Goal: Communication & Community: Answer question/provide support

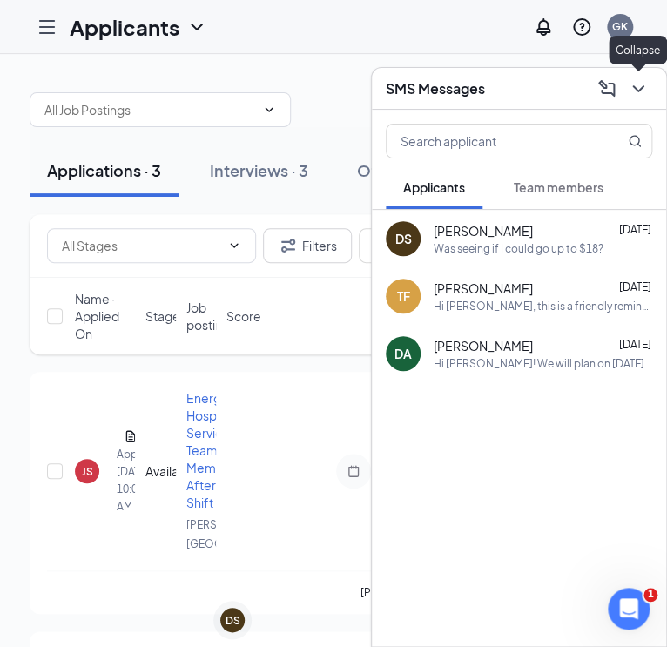
click at [642, 87] on icon "ChevronDown" at bounding box center [637, 88] width 11 height 7
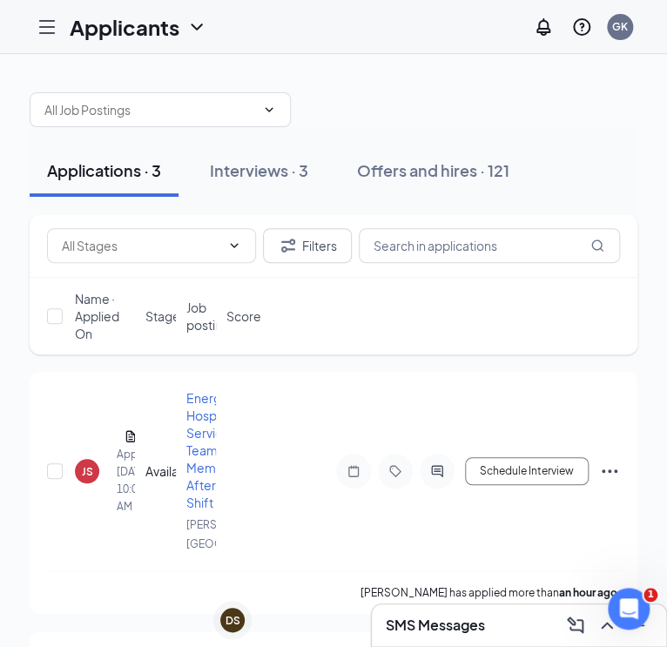
click at [525, 624] on div "SMS Messages" at bounding box center [519, 625] width 266 height 28
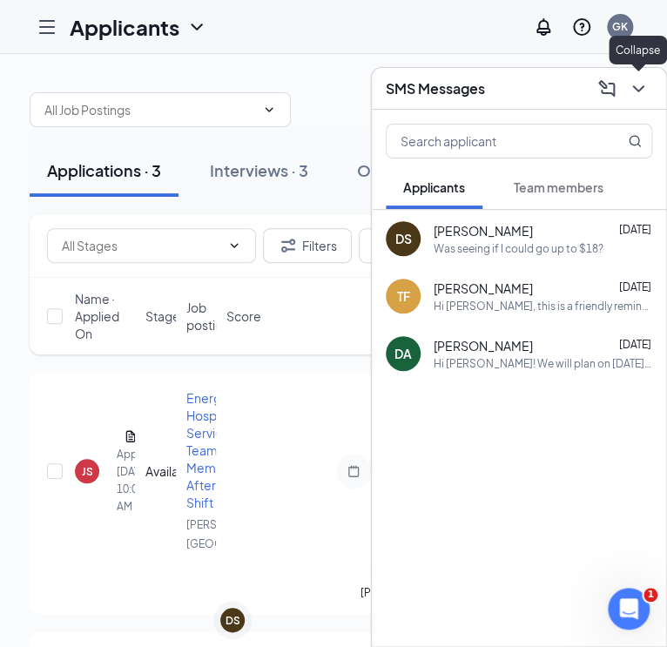
click at [630, 89] on icon "ChevronDown" at bounding box center [638, 88] width 21 height 21
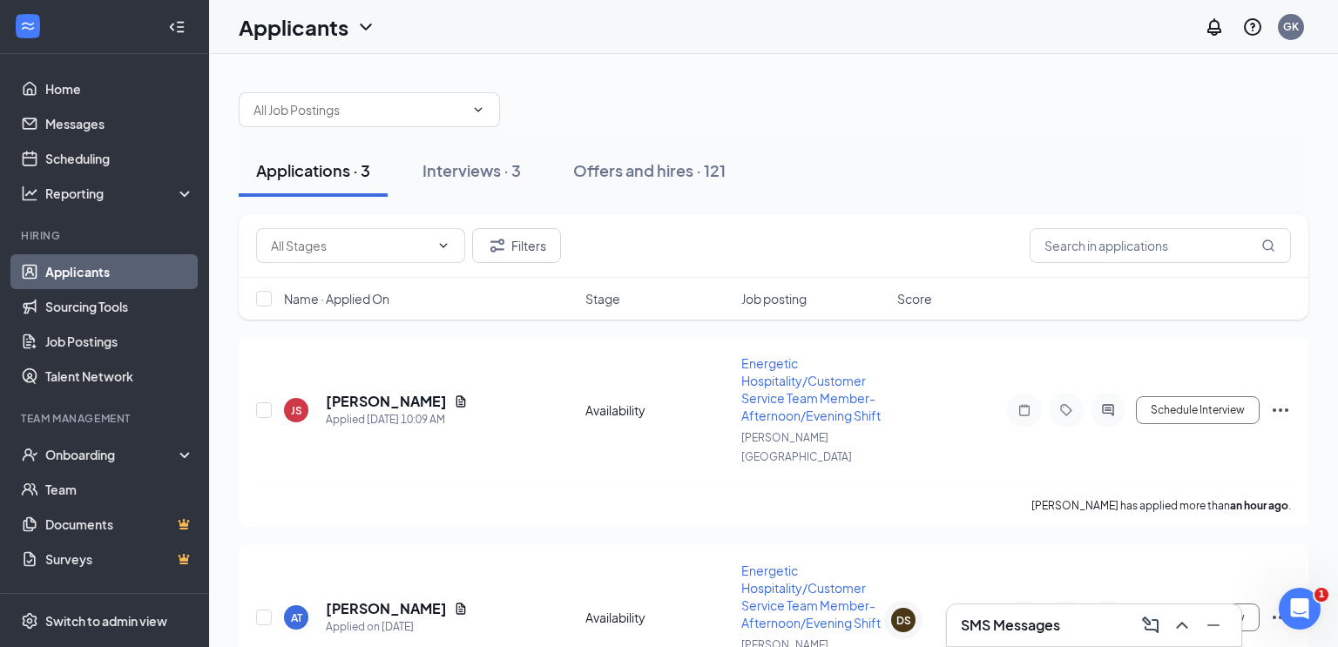
click at [666, 630] on h3 "SMS Messages" at bounding box center [1010, 625] width 99 height 19
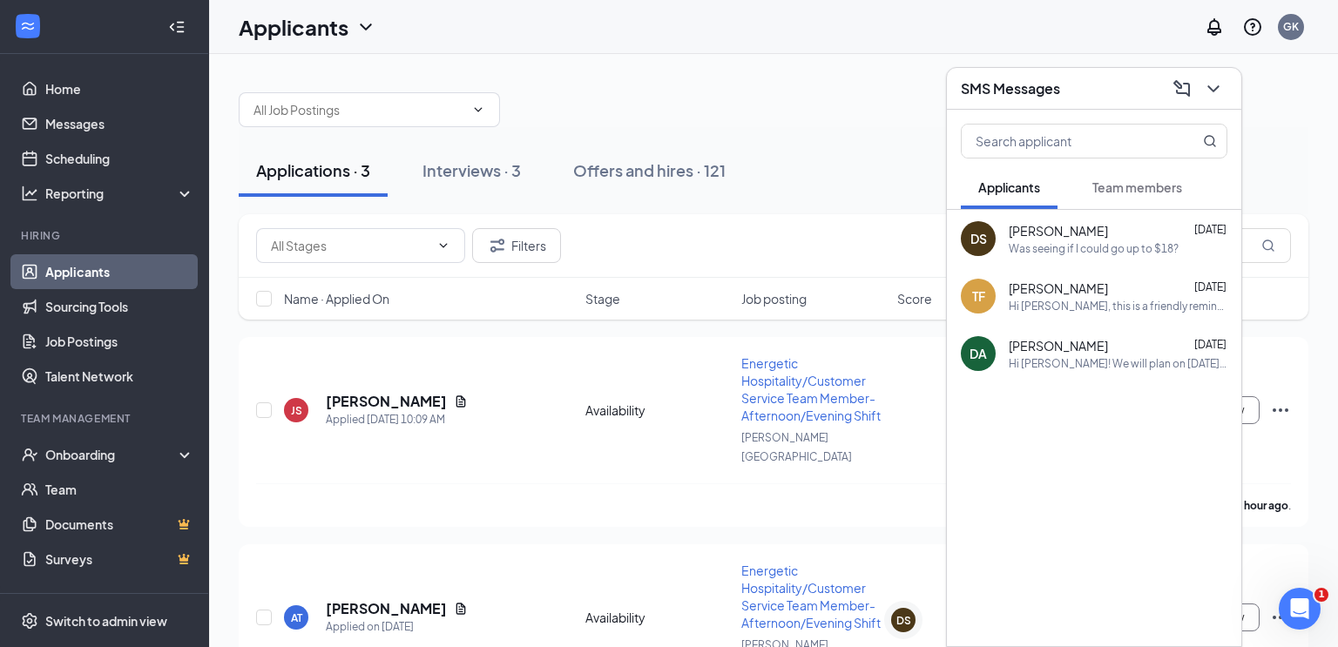
click at [666, 253] on div "Was seeing if I could go up to $18?" at bounding box center [1093, 248] width 170 height 15
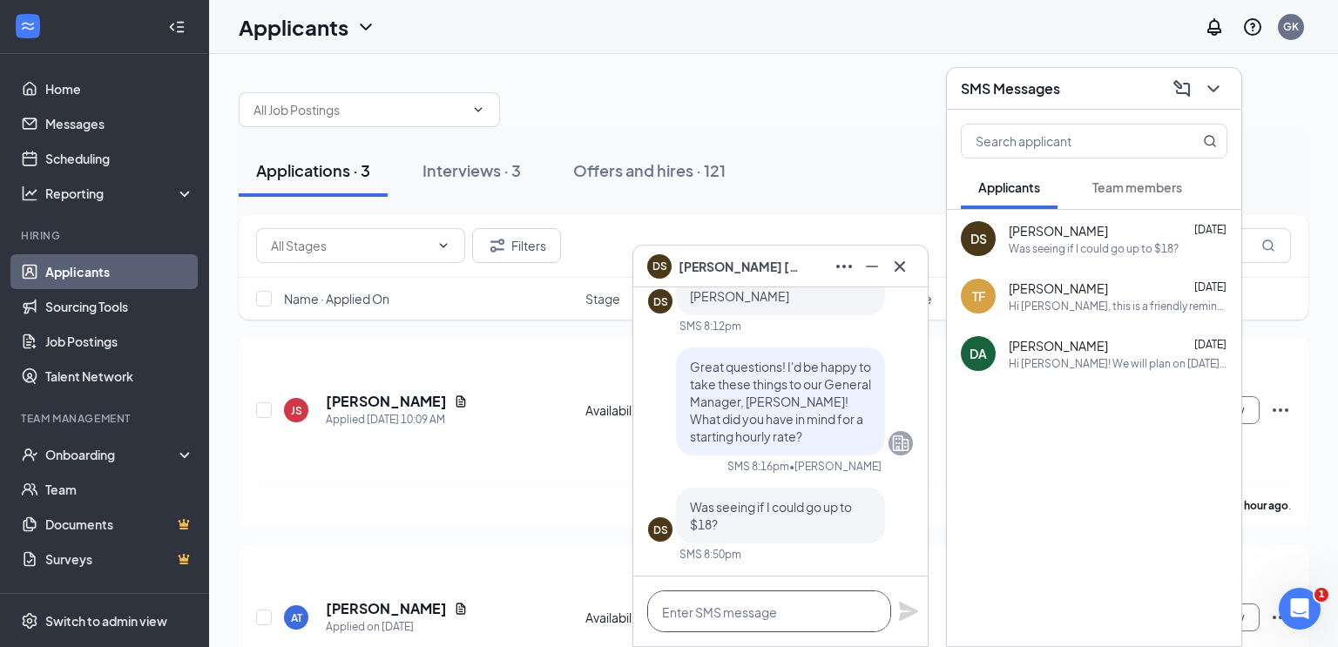
click at [666, 610] on textarea at bounding box center [769, 611] width 244 height 42
drag, startPoint x: 672, startPoint y: 619, endPoint x: 656, endPoint y: 618, distance: 16.6
click at [656, 618] on textarea "Hi [PERSON_NAME]!" at bounding box center [769, 611] width 244 height 42
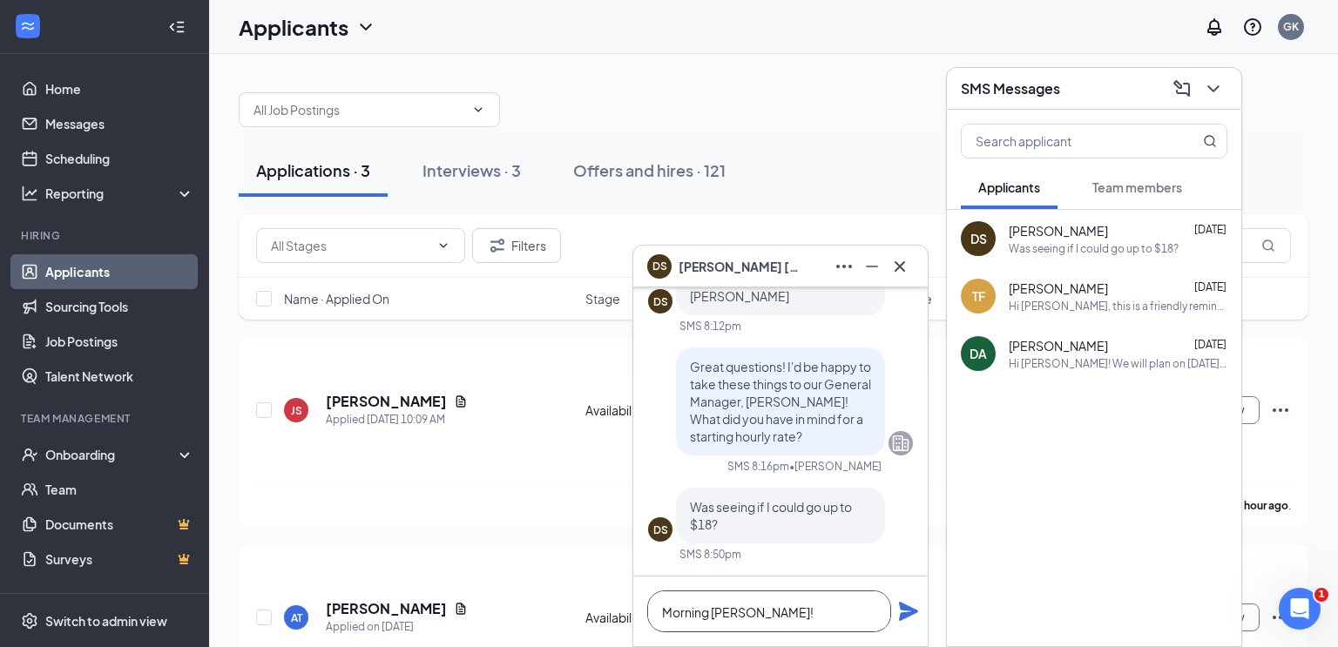
click at [666, 618] on textarea "Morning [PERSON_NAME]!" at bounding box center [769, 611] width 244 height 42
type textarea "Morning [PERSON_NAME]!"
click at [528, 165] on button "Interviews · 3" at bounding box center [471, 171] width 133 height 52
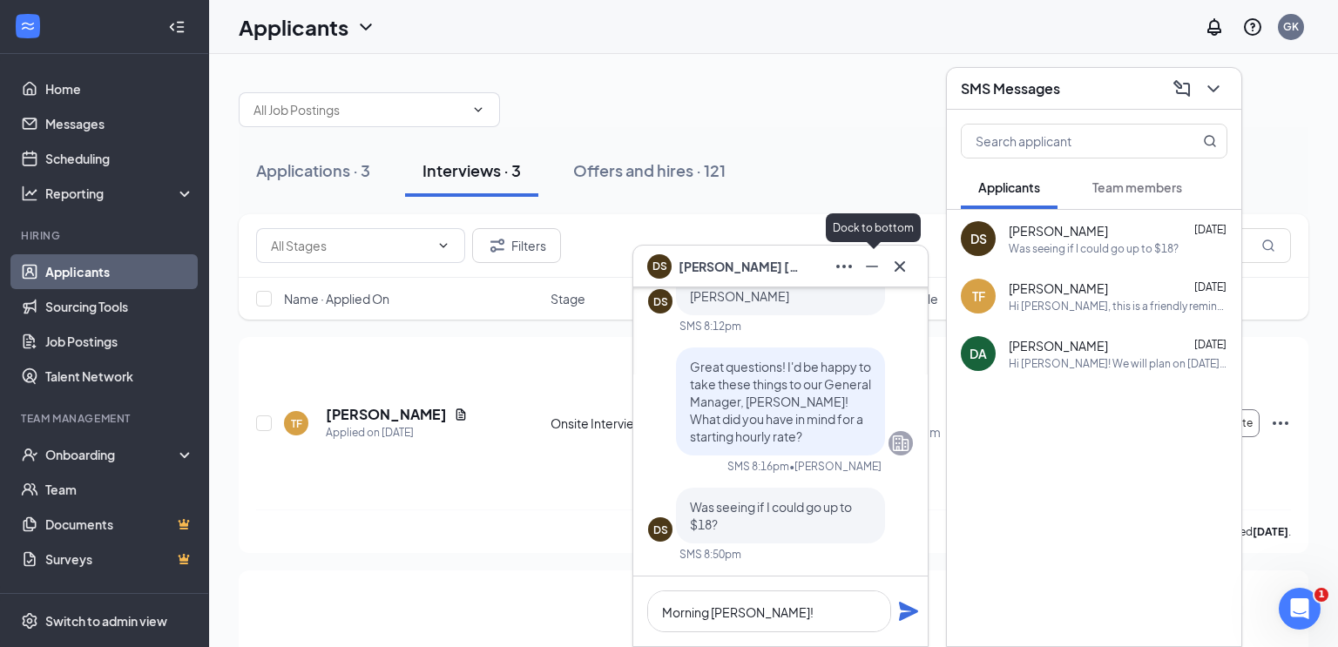
click at [666, 267] on icon "Minimize" at bounding box center [871, 266] width 21 height 21
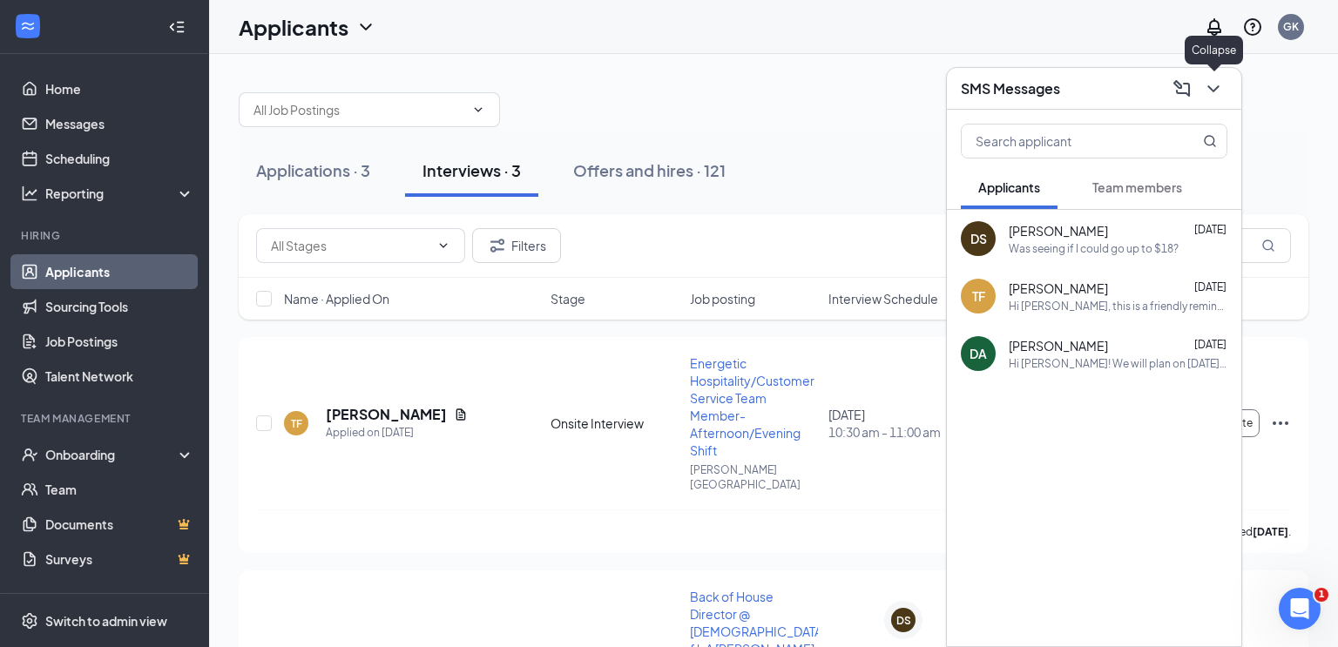
click at [666, 94] on icon "ChevronDown" at bounding box center [1213, 88] width 21 height 21
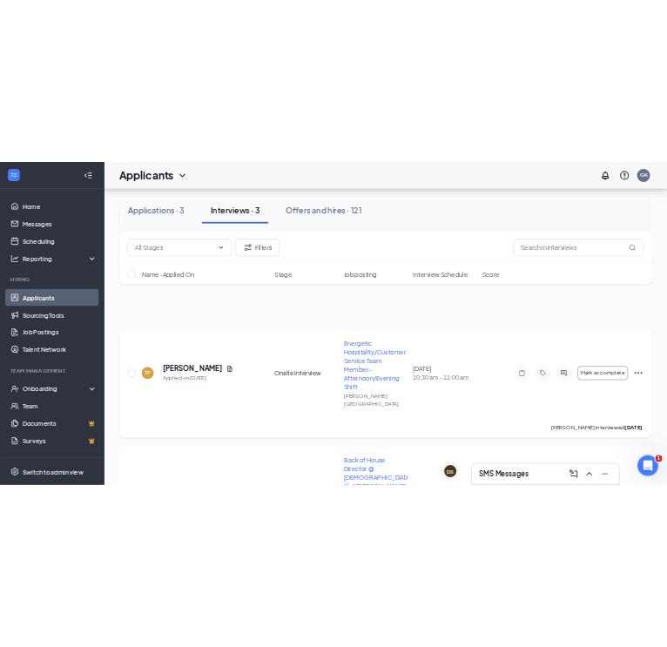
scroll to position [314, 0]
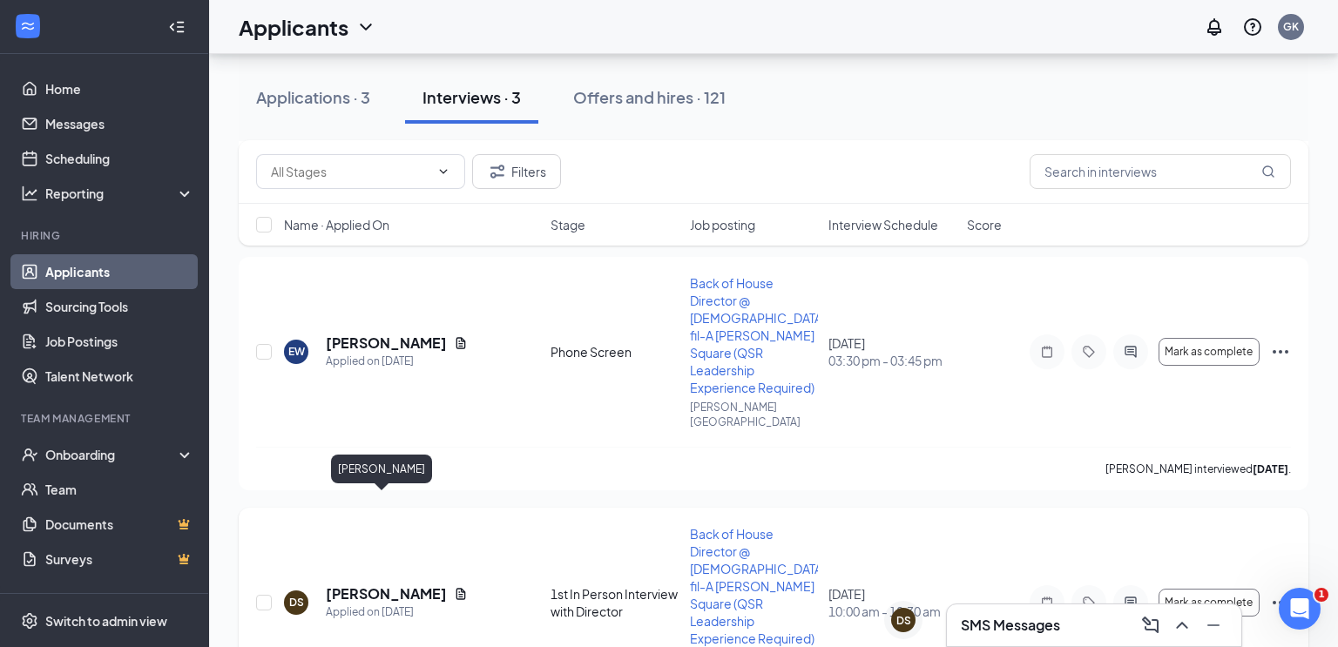
click at [381, 584] on h5 "[PERSON_NAME]" at bounding box center [386, 593] width 121 height 19
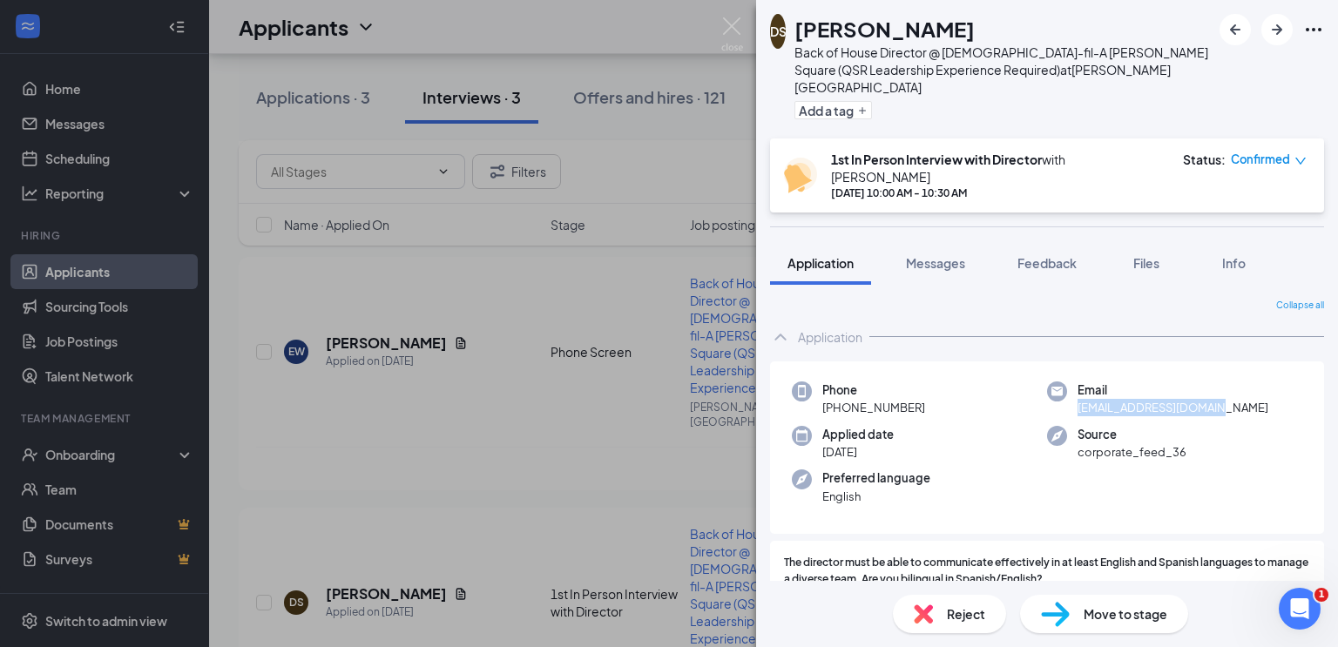
drag, startPoint x: 1221, startPoint y: 372, endPoint x: 1075, endPoint y: 383, distance: 146.7
click at [666, 383] on div "Email [EMAIL_ADDRESS][DOMAIN_NAME]" at bounding box center [1174, 399] width 255 height 36
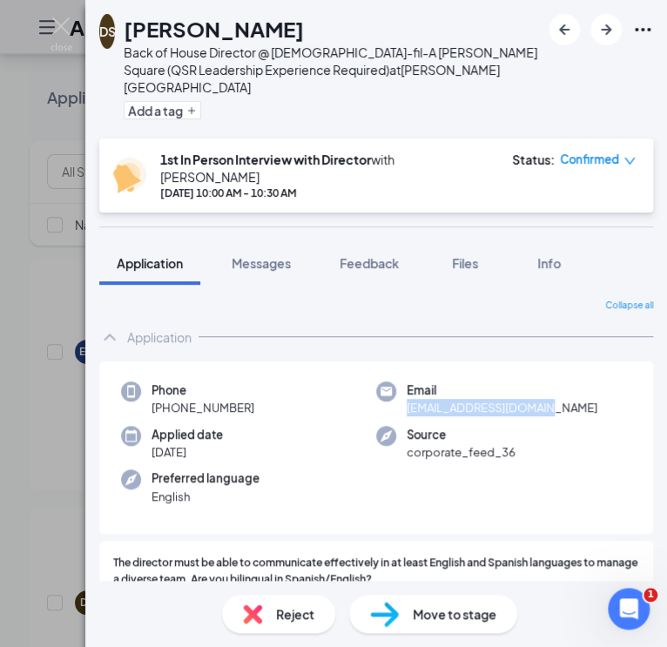
copy span "[EMAIL_ADDRESS][DOMAIN_NAME]"
